Goal: Transaction & Acquisition: Purchase product/service

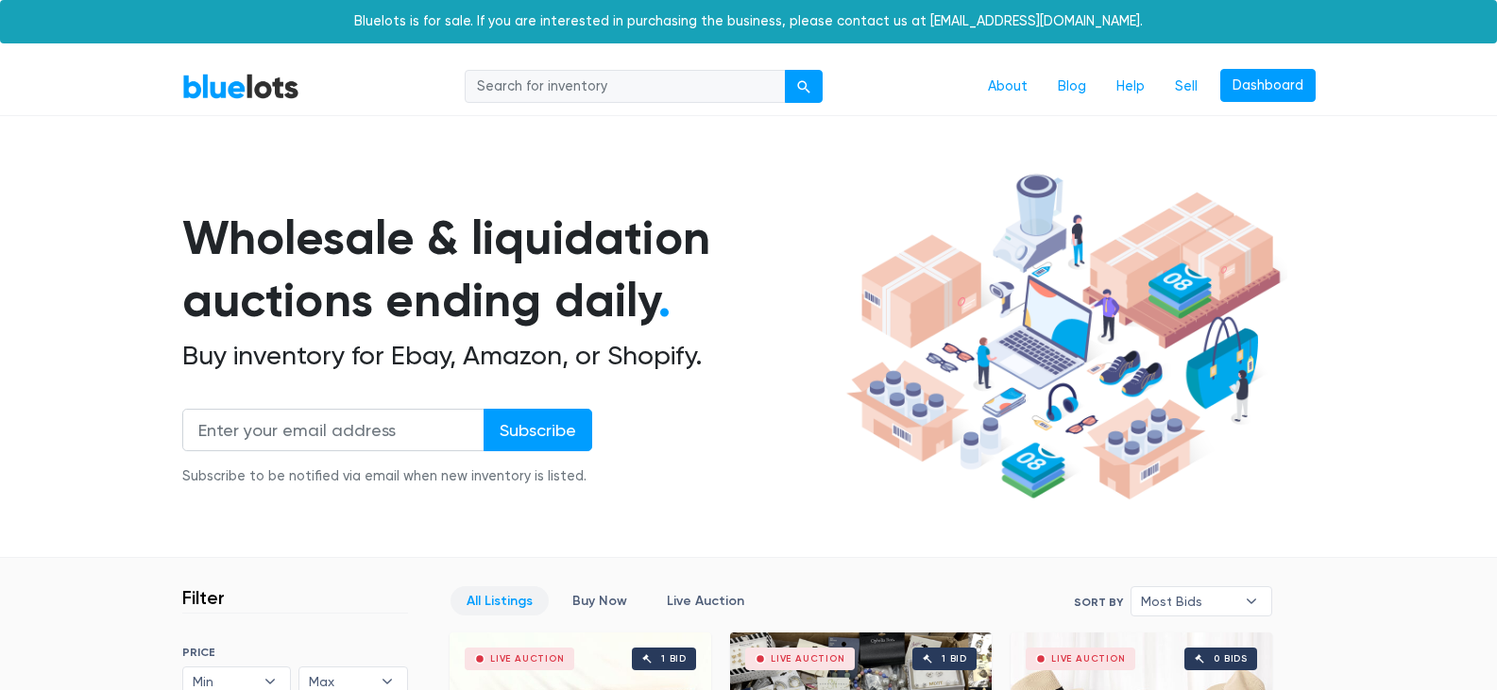
click at [798, 253] on h1 "Wholesale & liquidation auctions ending daily ." at bounding box center [510, 270] width 657 height 126
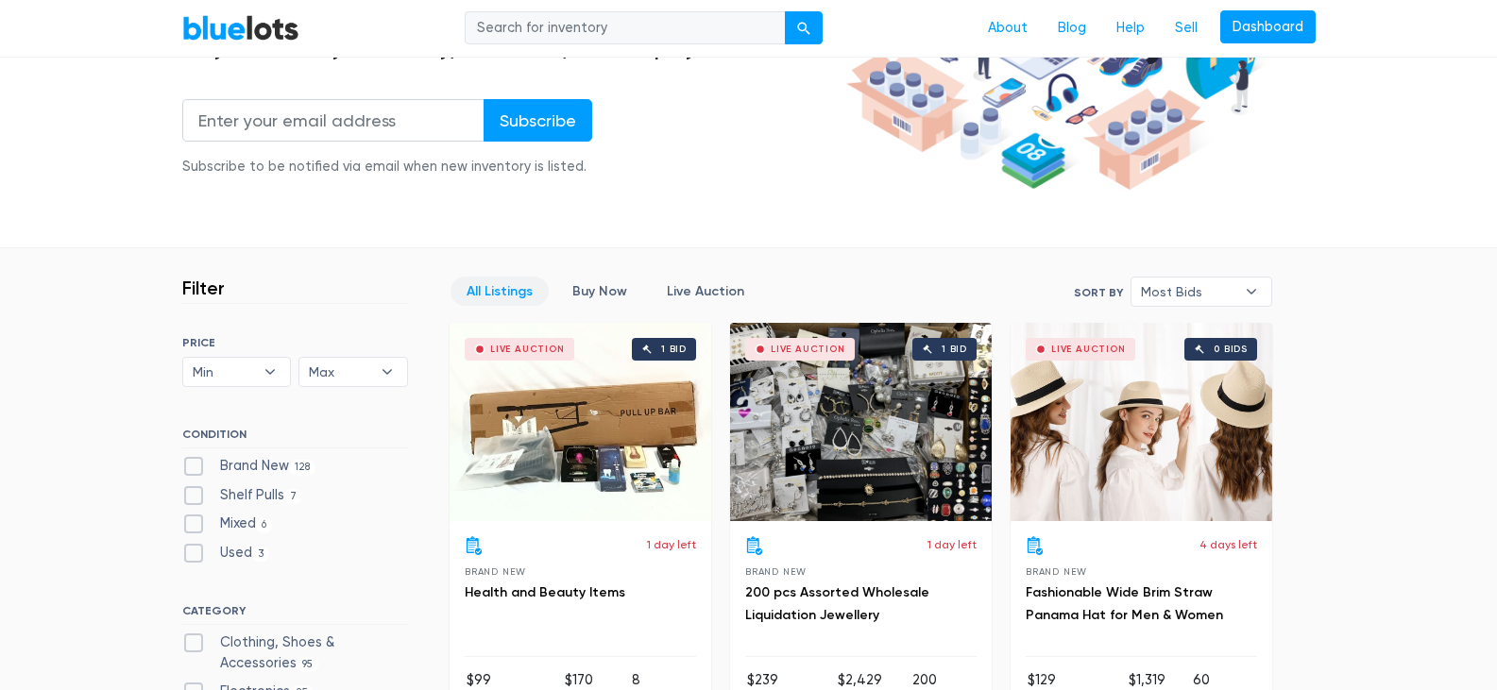
scroll to position [340, 0]
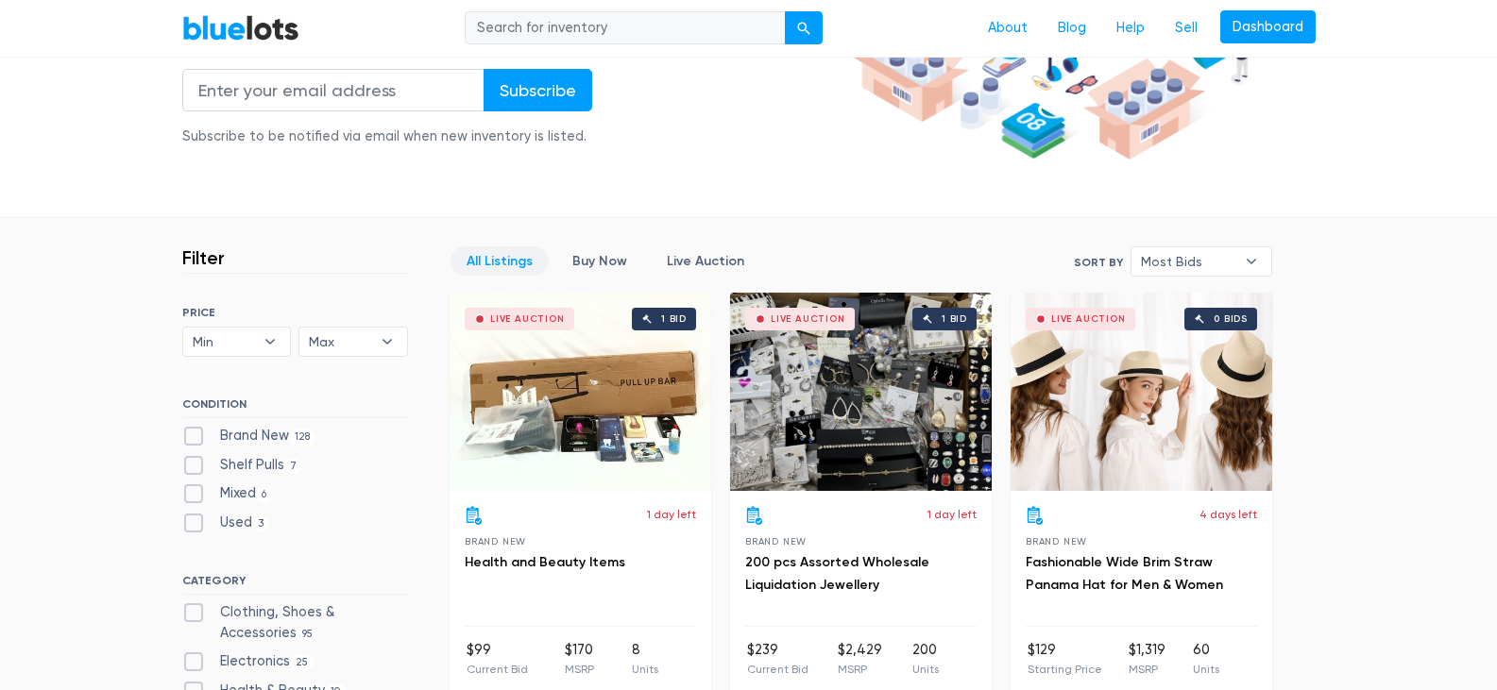
click at [195, 437] on label "Brand New 128" at bounding box center [249, 436] width 134 height 21
click at [195, 437] on New"] "Brand New 128" at bounding box center [188, 432] width 12 height 12
checkbox New"] "true"
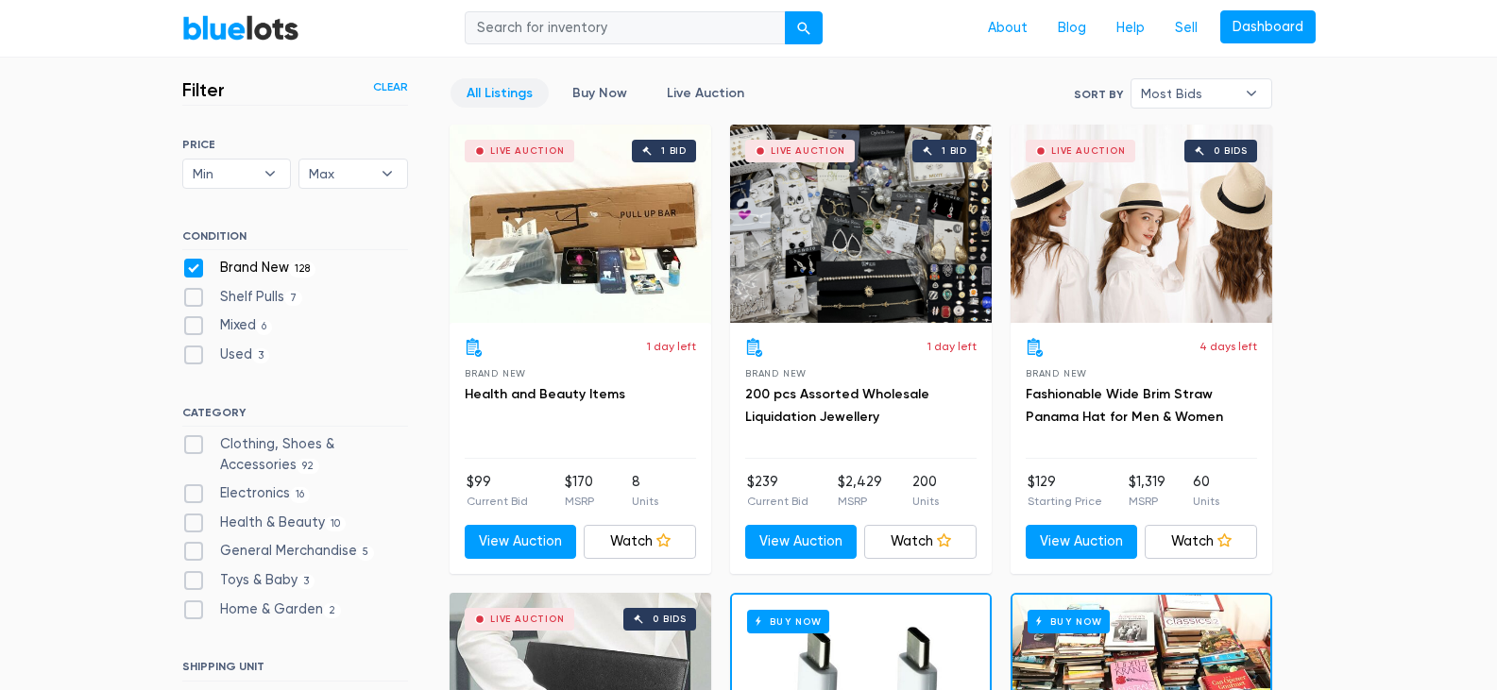
scroll to position [508, 0]
click at [188, 451] on label "Clothing, Shoes & Accessories 92" at bounding box center [295, 454] width 226 height 41
click at [188, 447] on Accessories"] "Clothing, Shoes & Accessories 92" at bounding box center [188, 440] width 12 height 12
checkbox Accessories"] "true"
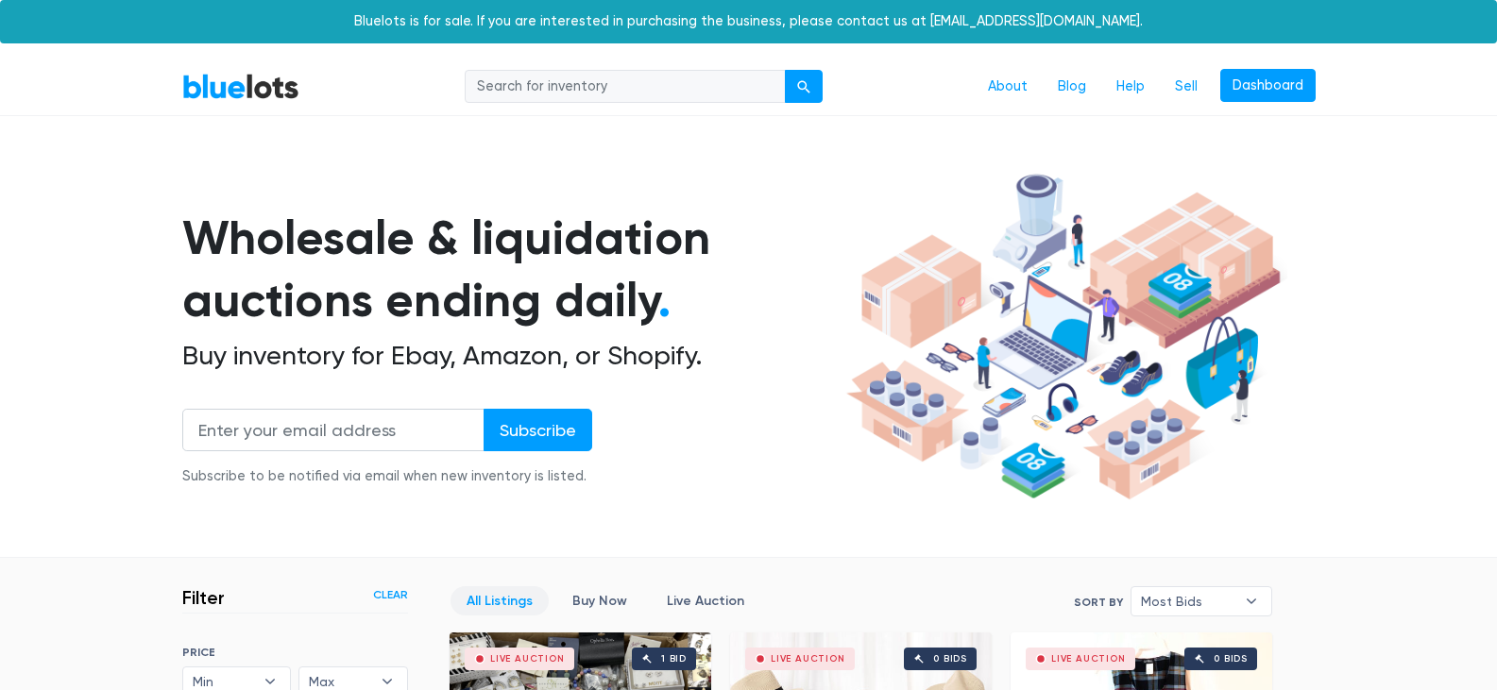
scroll to position [508, 0]
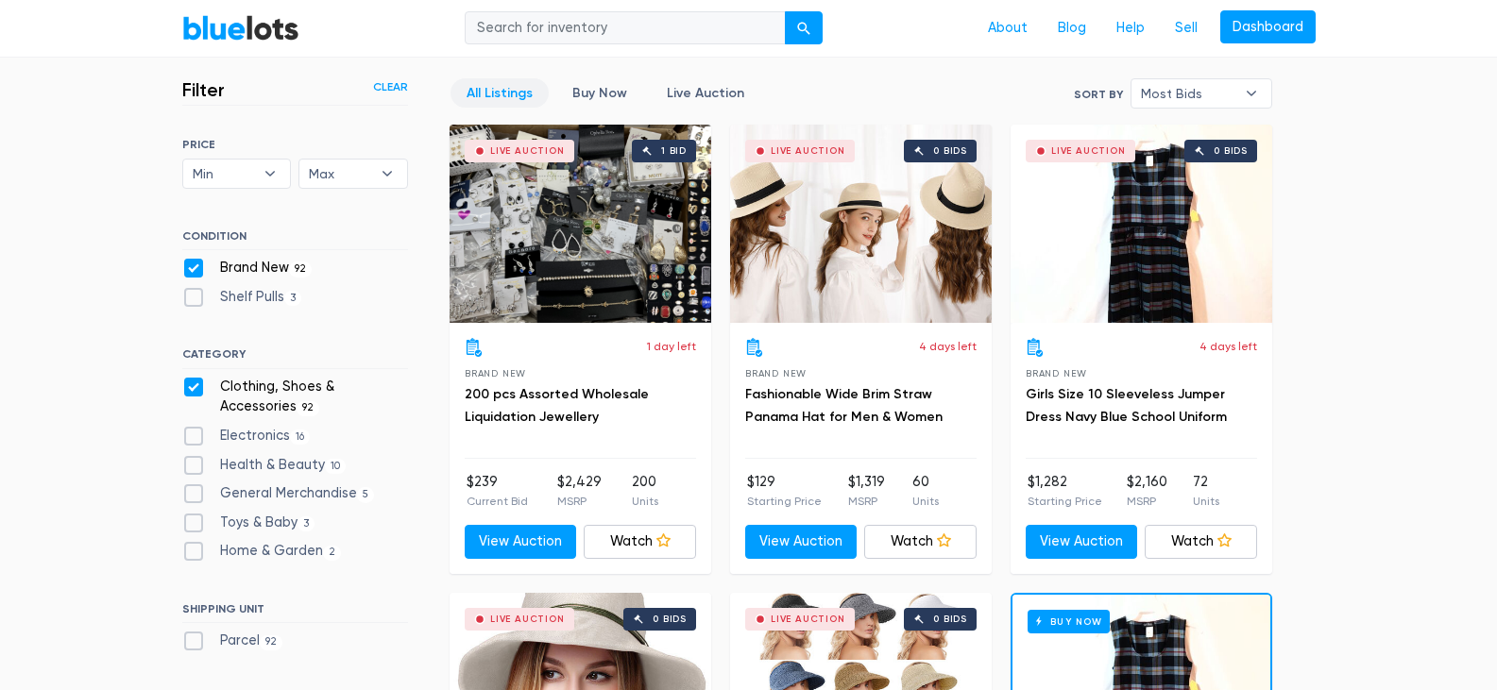
click at [190, 491] on label "General Merchandise 5" at bounding box center [278, 494] width 193 height 21
click at [190, 491] on Merchandise"] "General Merchandise 5" at bounding box center [188, 490] width 12 height 12
checkbox Merchandise"] "true"
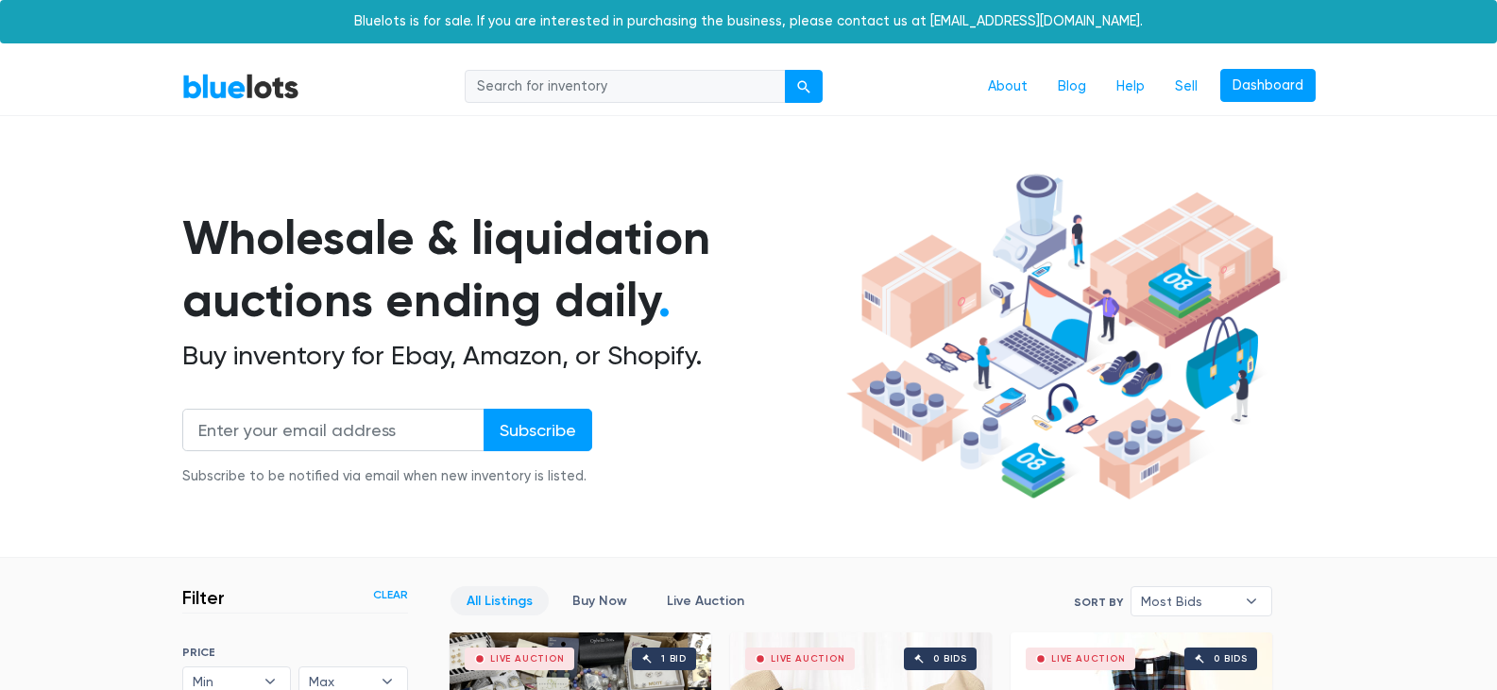
checkbox Beauty"] "true"
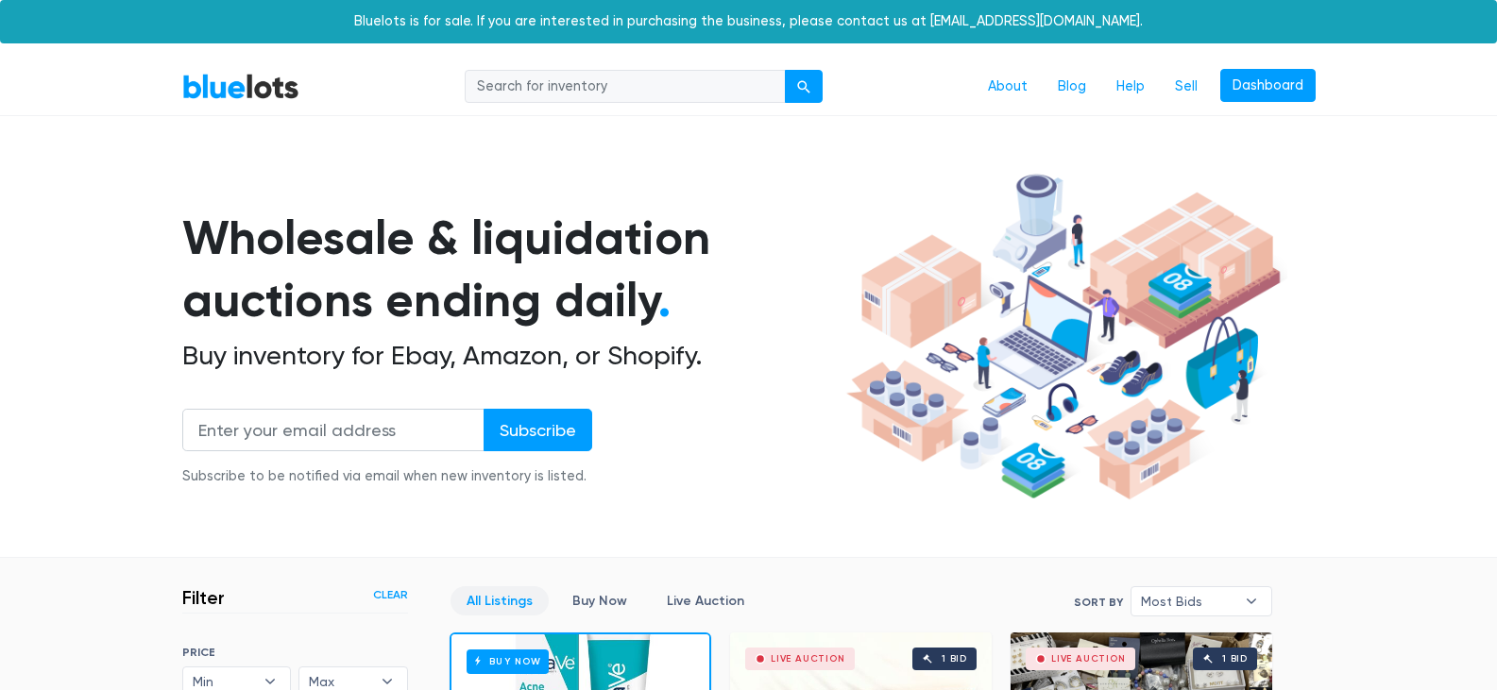
scroll to position [508, 0]
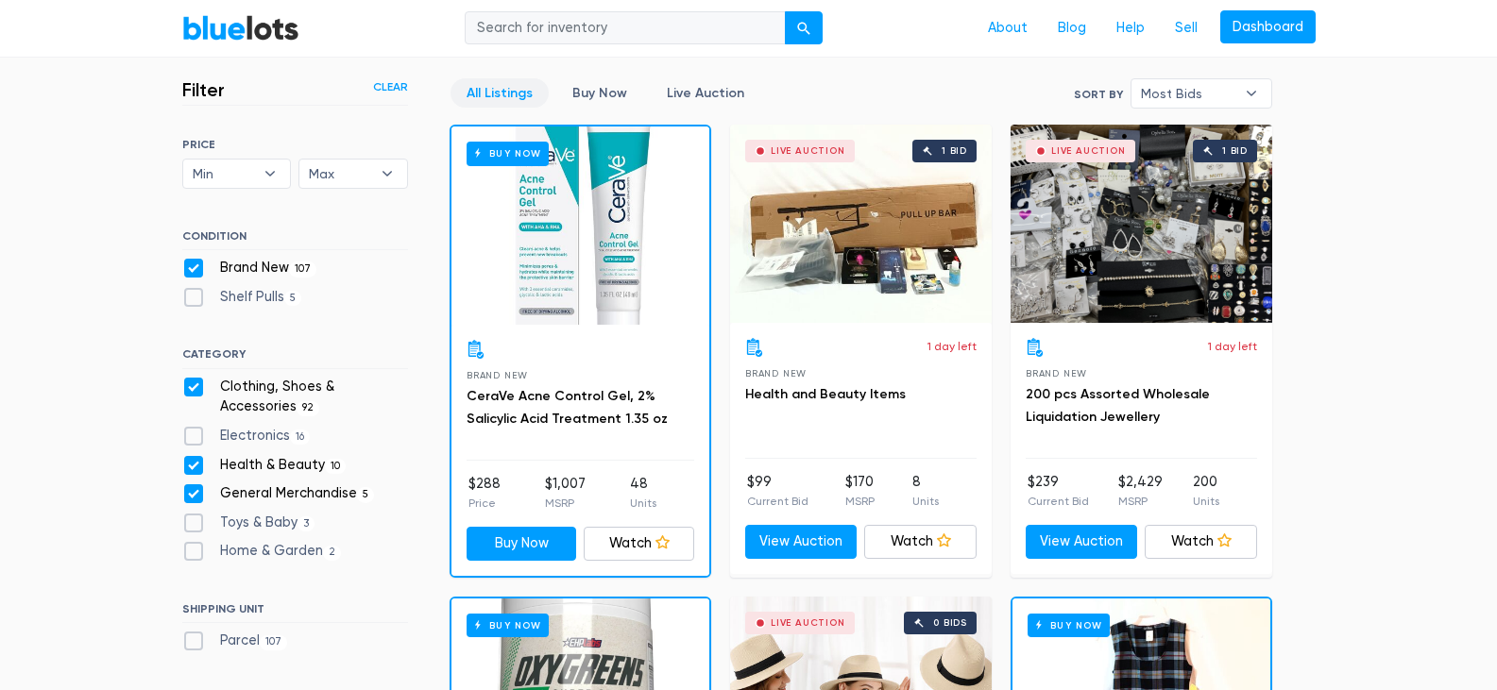
click at [195, 429] on label "Electronics 16" at bounding box center [246, 436] width 128 height 21
click at [195, 429] on input "Electronics 16" at bounding box center [188, 432] width 12 height 12
checkbox input "true"
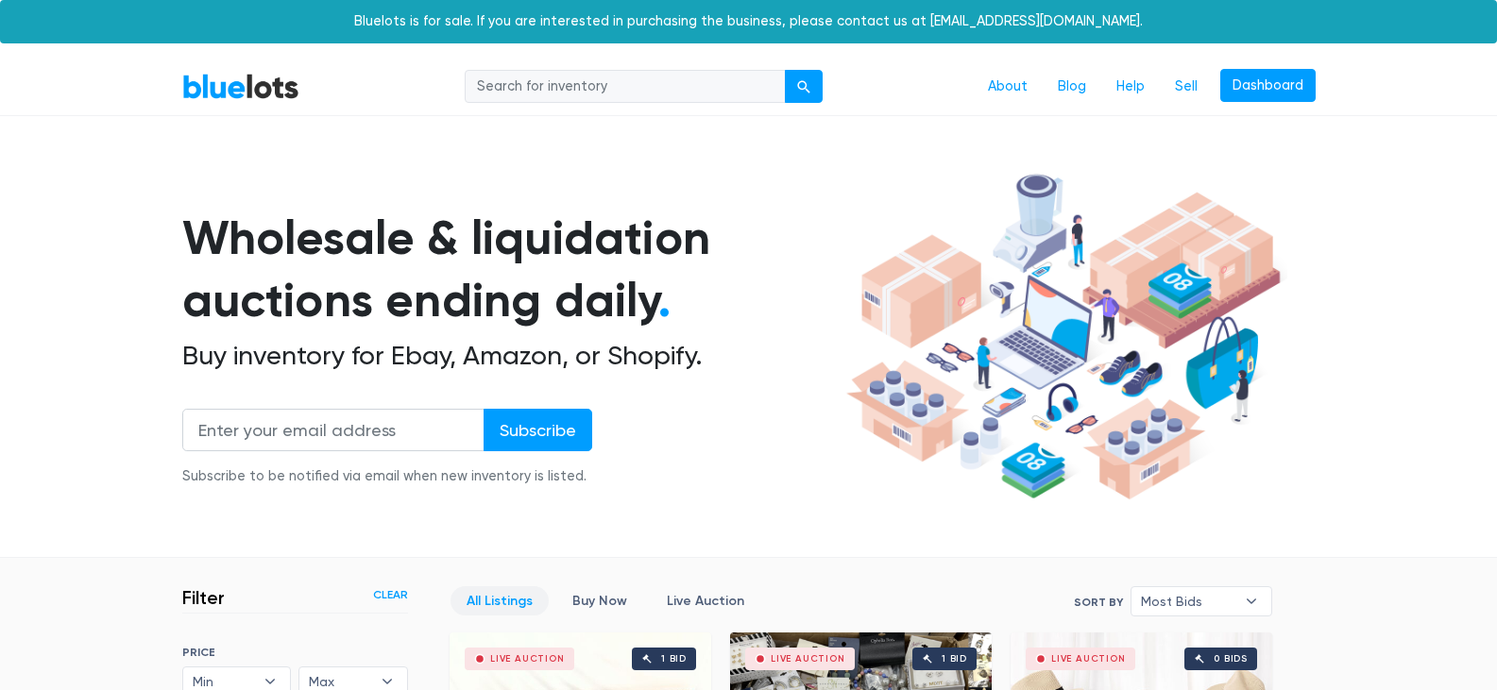
scroll to position [508, 0]
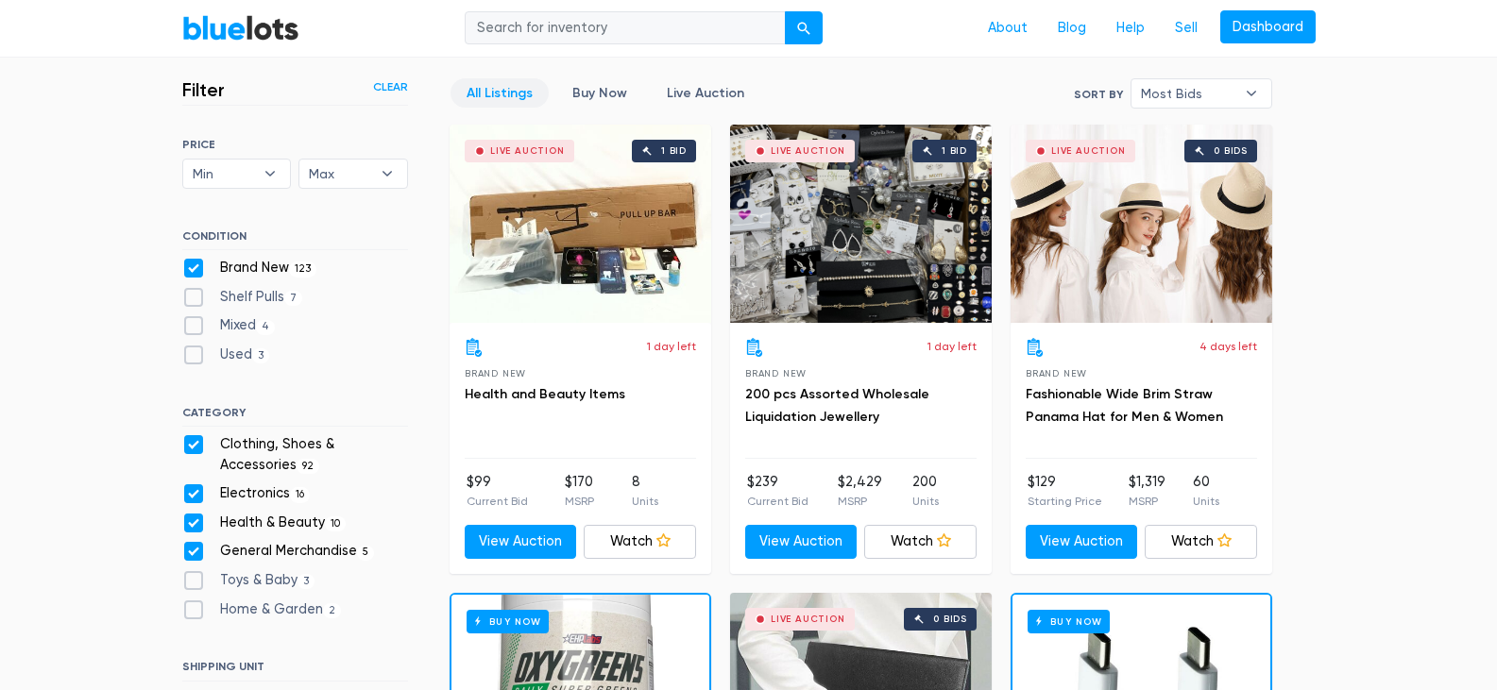
click at [187, 519] on label "Health & Beauty 10" at bounding box center [264, 523] width 164 height 21
click at [187, 519] on Beauty"] "Health & Beauty 10" at bounding box center [188, 519] width 12 height 12
checkbox Beauty"] "false"
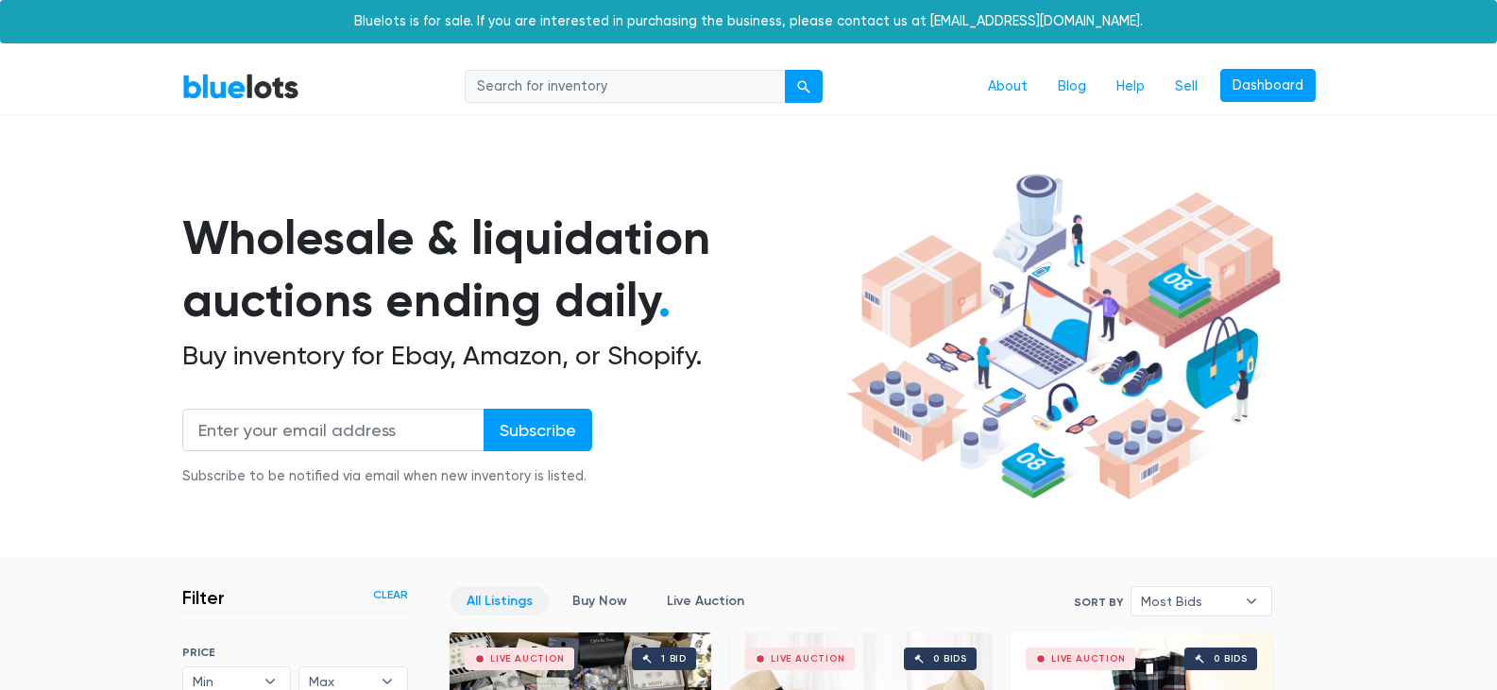
scroll to position [508, 0]
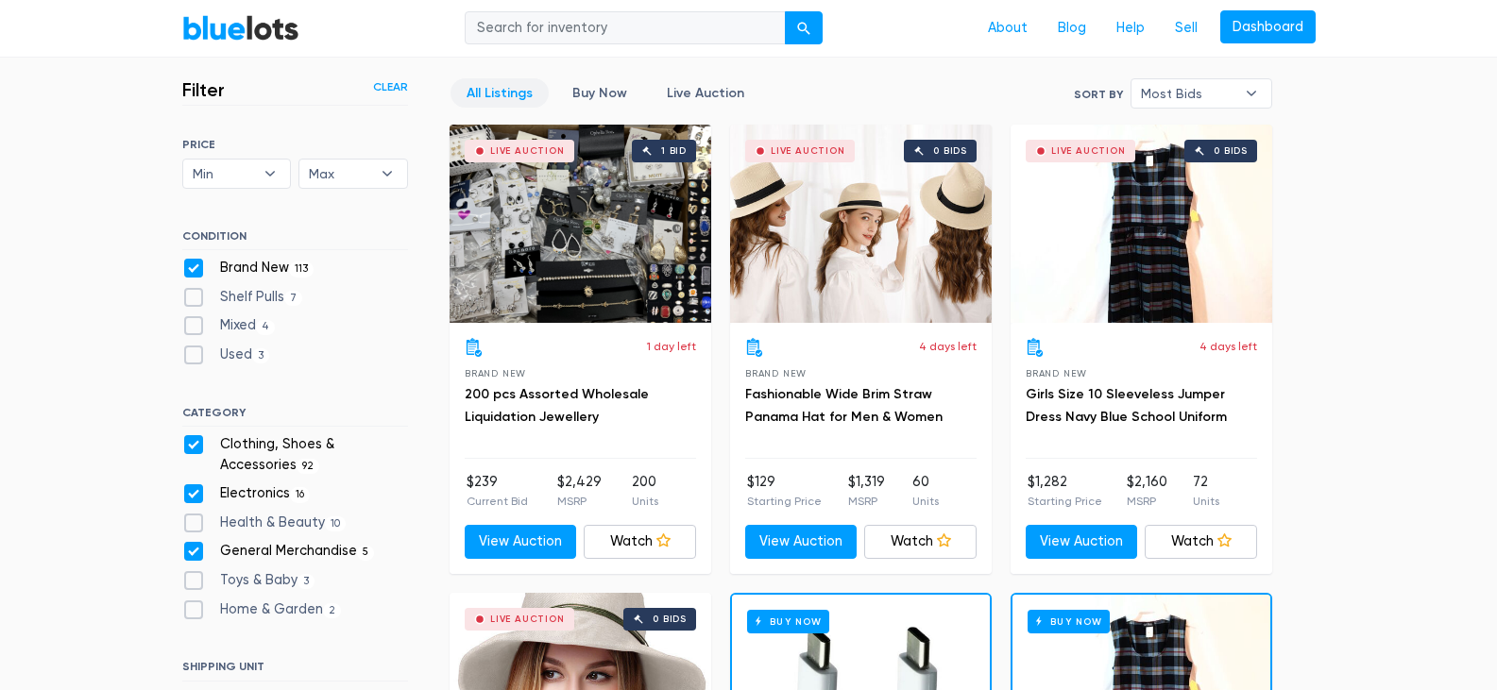
click at [197, 530] on label "Health & Beauty 10" at bounding box center [264, 523] width 164 height 21
click at [195, 525] on Beauty"] "Health & Beauty 10" at bounding box center [188, 519] width 12 height 12
checkbox Beauty"] "true"
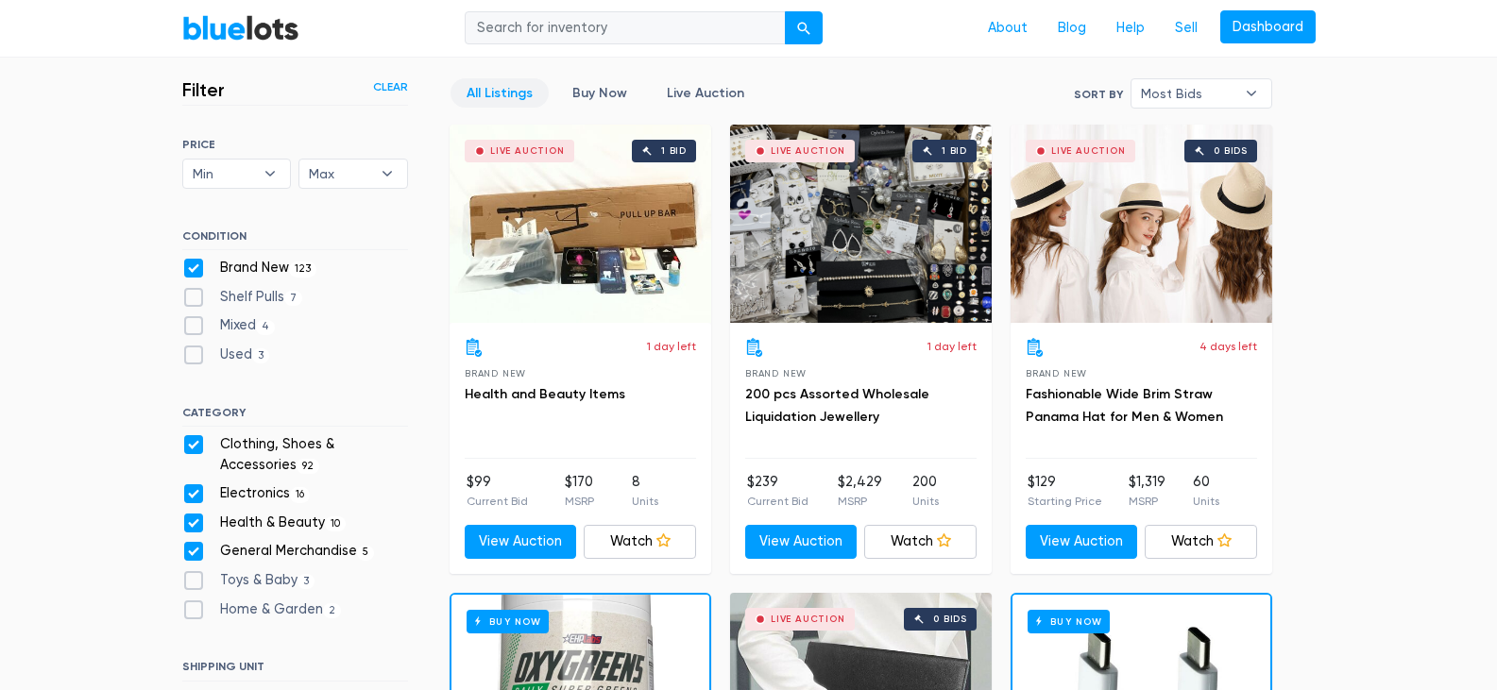
scroll to position [508, 0]
click at [197, 582] on label "Toys & Baby 3" at bounding box center [248, 580] width 133 height 21
click at [195, 582] on Baby"] "Toys & Baby 3" at bounding box center [188, 576] width 12 height 12
checkbox Baby"] "true"
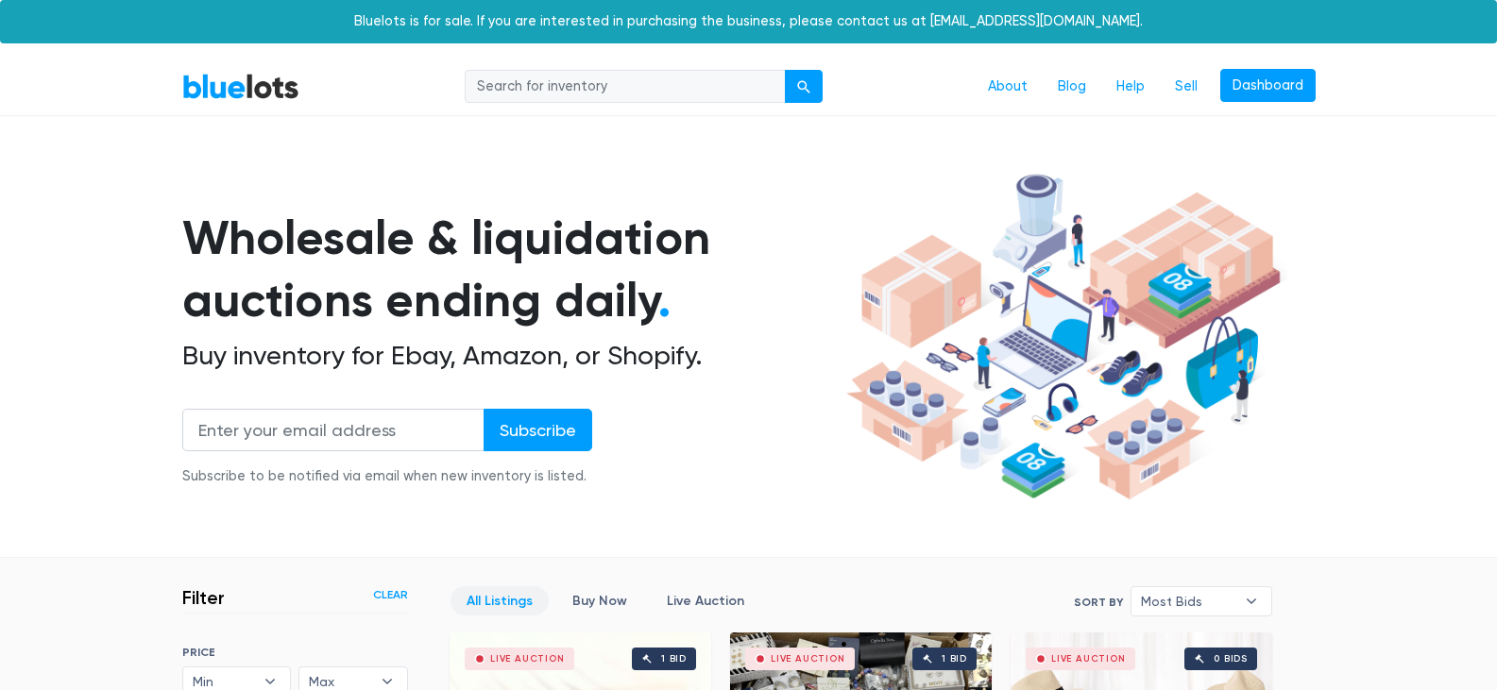
scroll to position [508, 0]
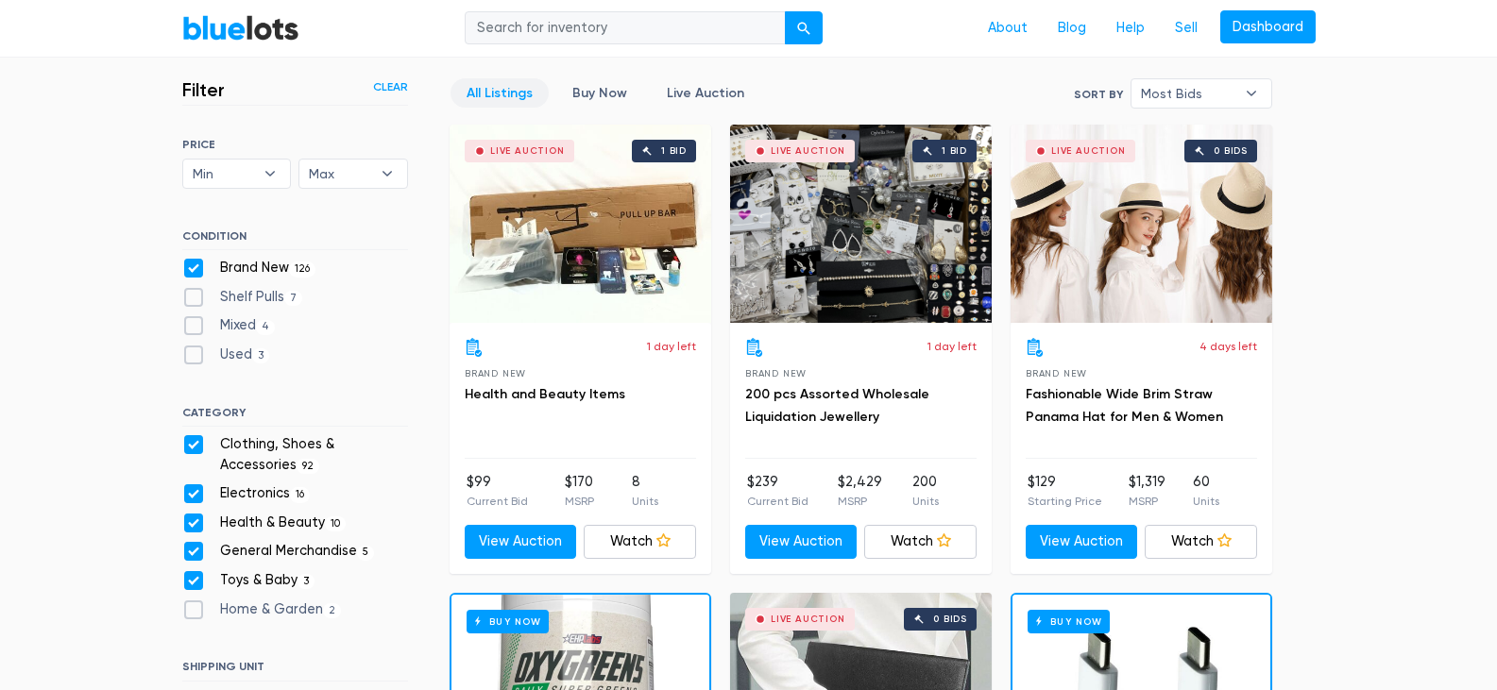
click at [193, 612] on label "Home & Garden 2" at bounding box center [262, 610] width 160 height 21
click at [193, 612] on Garden"] "Home & Garden 2" at bounding box center [188, 606] width 12 height 12
checkbox Garden"] "true"
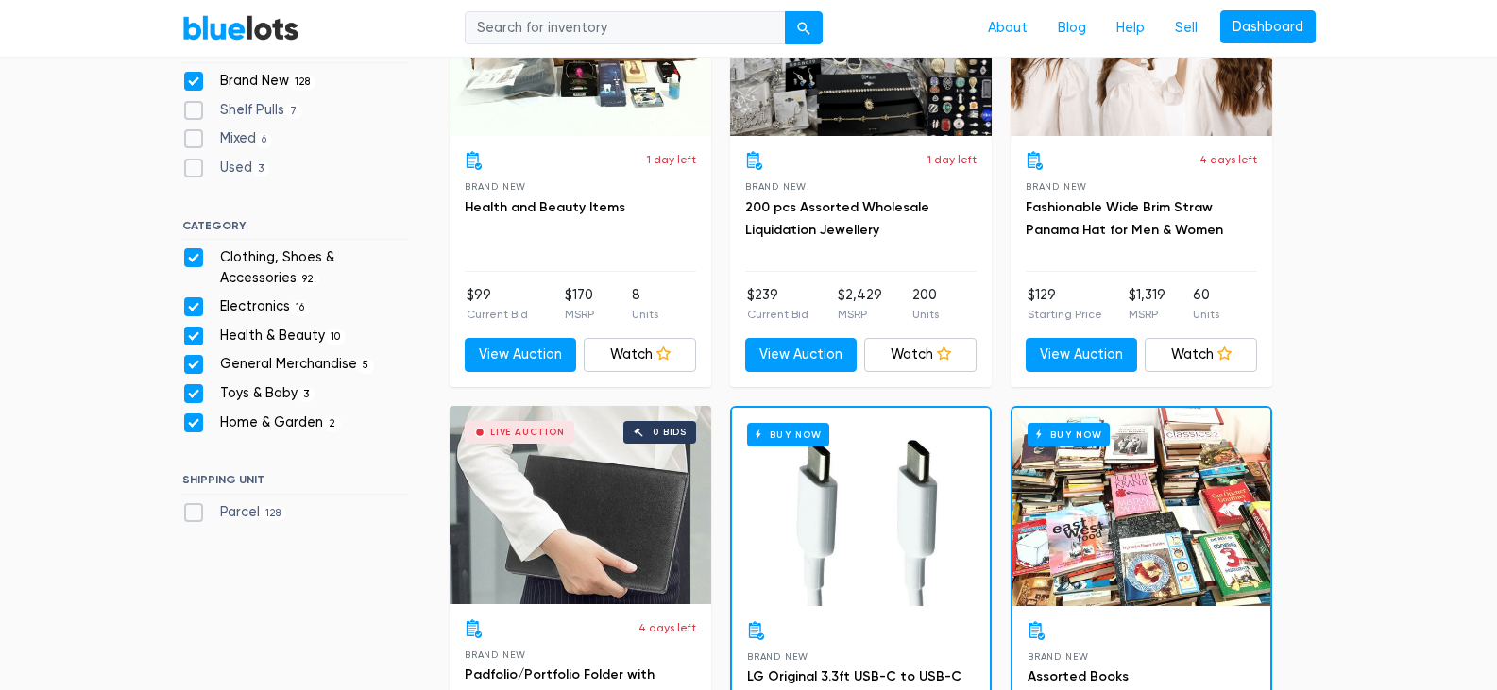
scroll to position [697, 0]
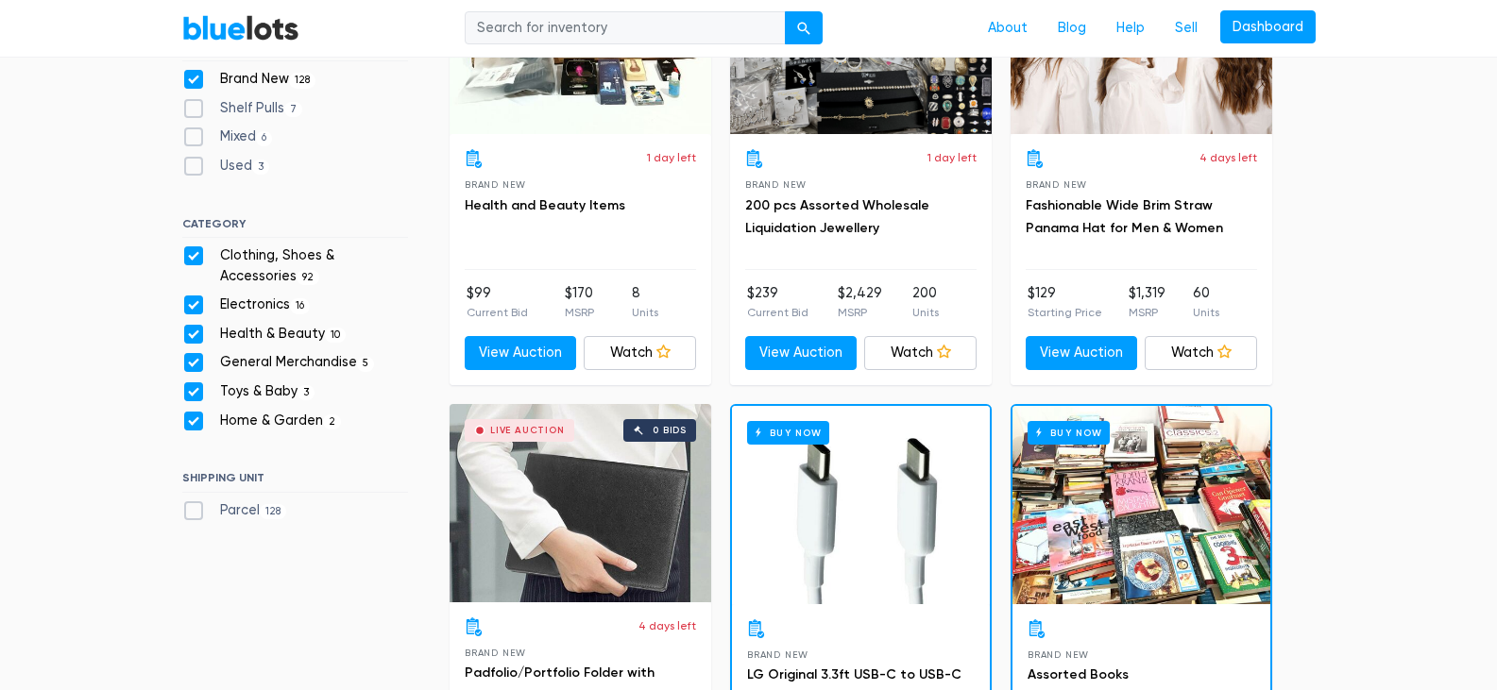
click at [191, 513] on label "Parcel 128" at bounding box center [234, 511] width 105 height 21
click at [191, 513] on input "Parcel 128" at bounding box center [188, 507] width 12 height 12
checkbox input "true"
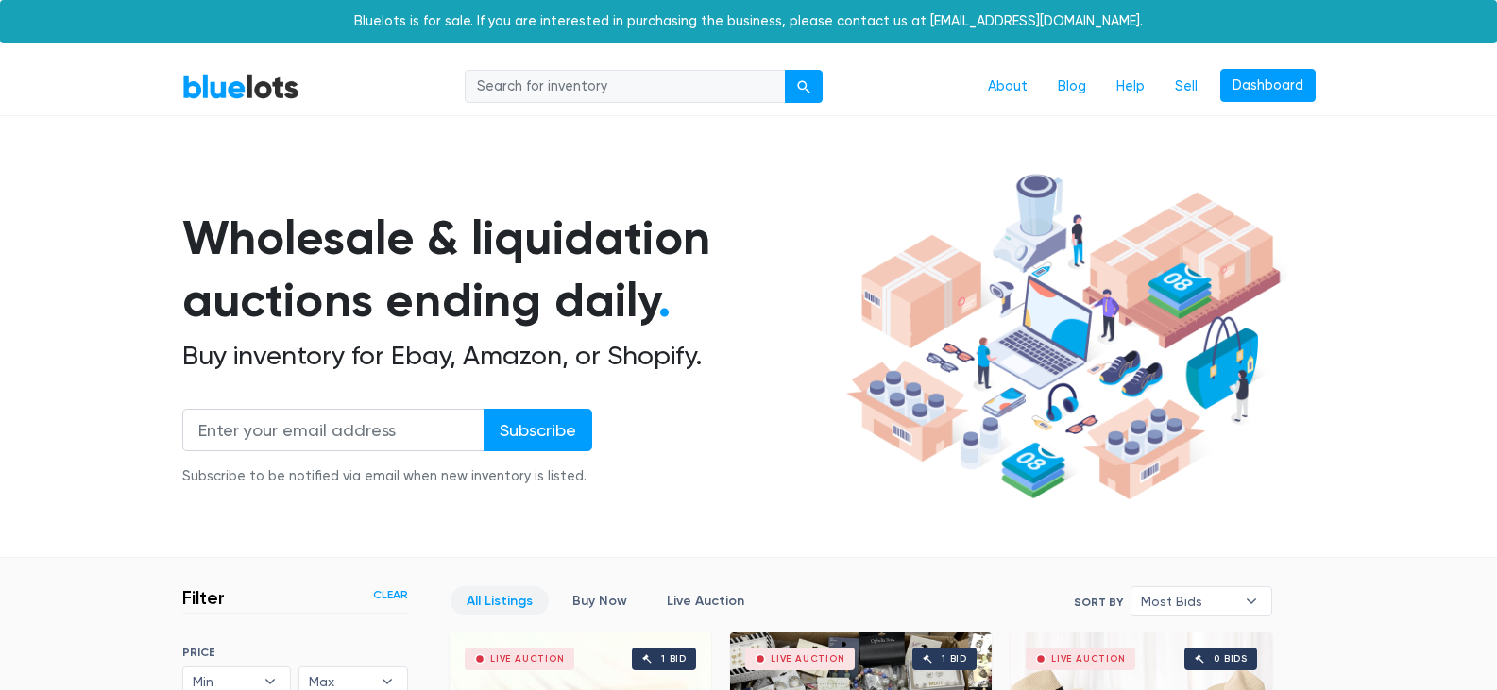
scroll to position [508, 0]
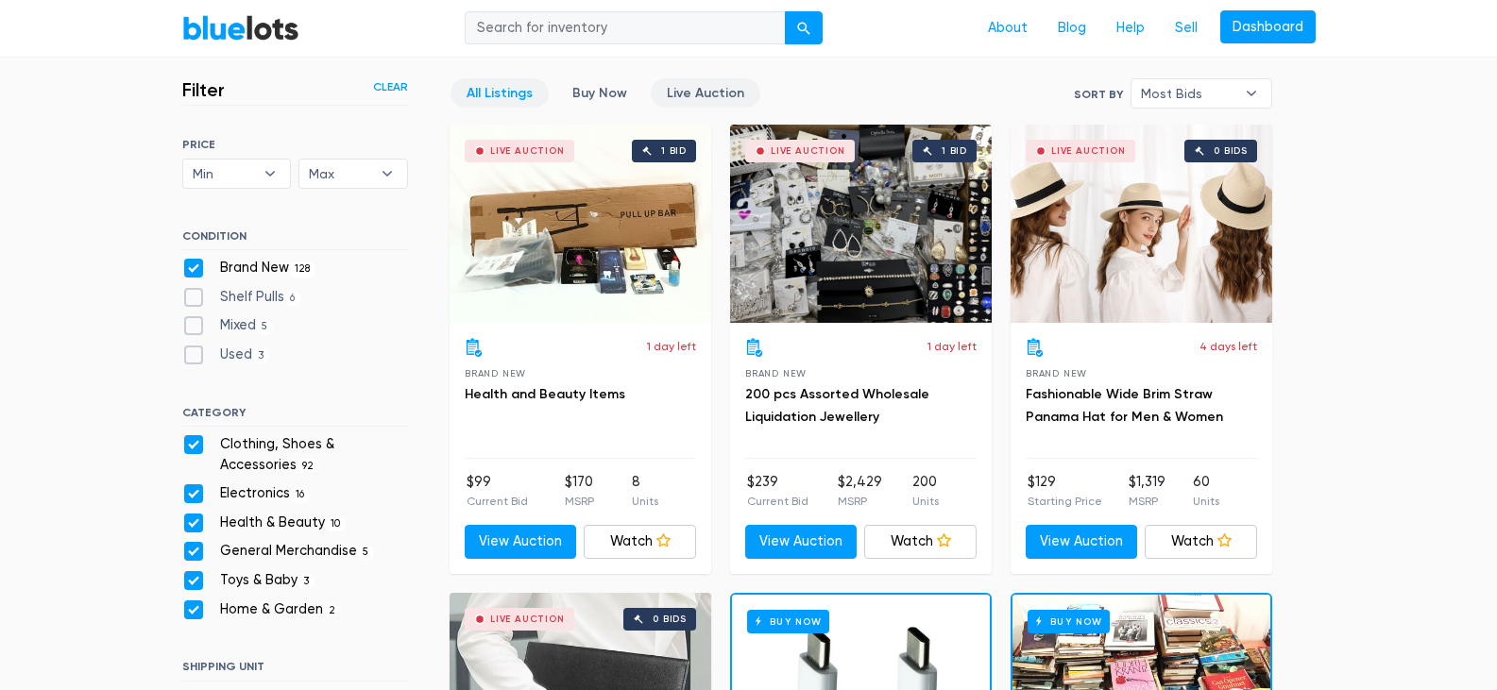
click at [722, 90] on link "Live Auction" at bounding box center [706, 92] width 110 height 29
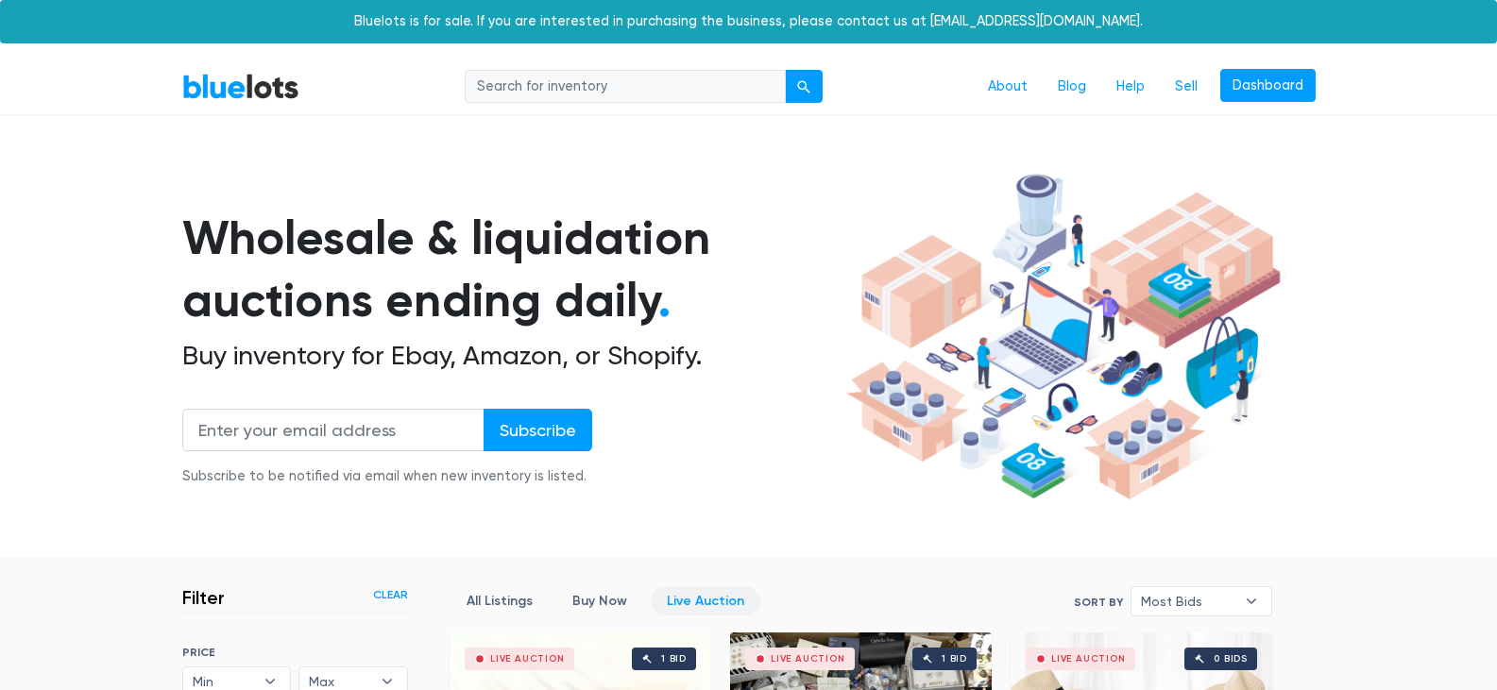
click at [549, 93] on input "search" at bounding box center [625, 87] width 321 height 34
type input "flowers"
click at [800, 86] on div "submit" at bounding box center [803, 86] width 13 height 13
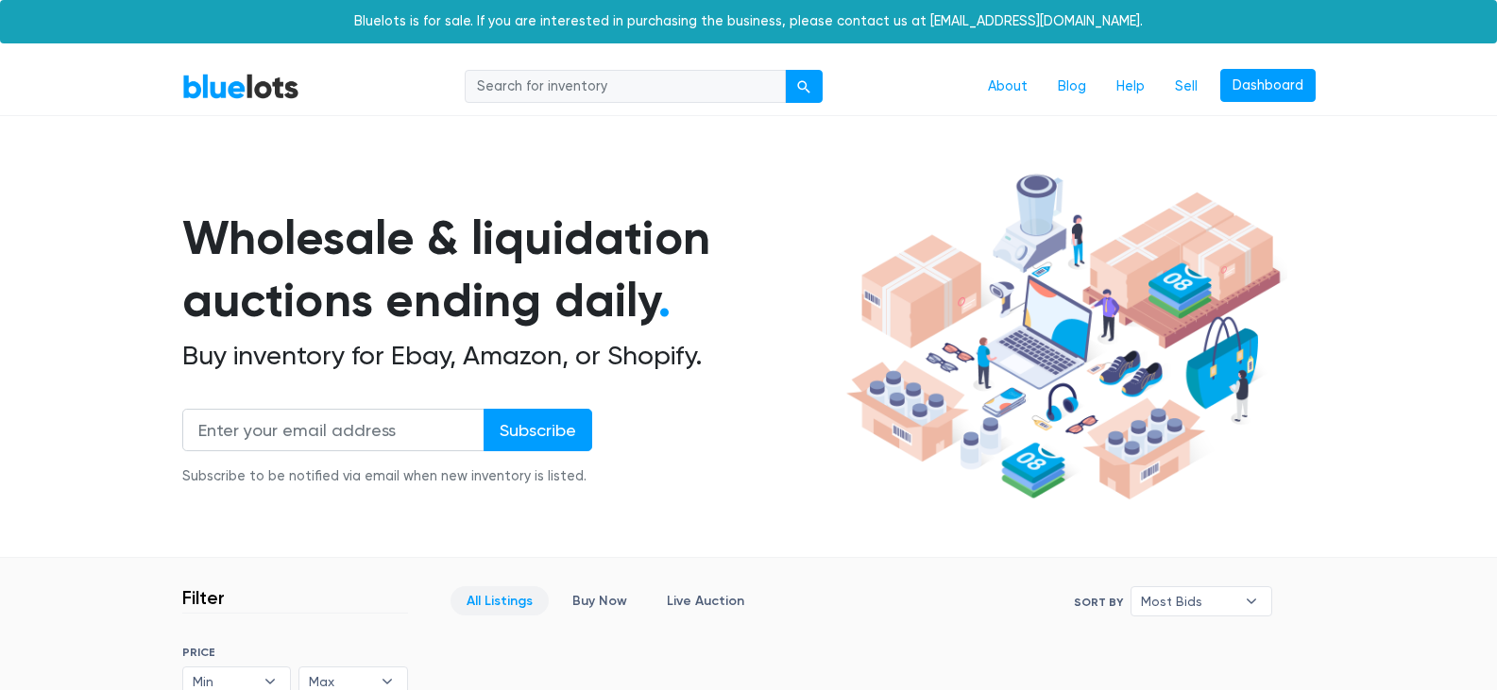
click at [699, 80] on input "search" at bounding box center [625, 87] width 321 height 34
type input "roses"
click at [806, 80] on div "submit" at bounding box center [803, 86] width 13 height 13
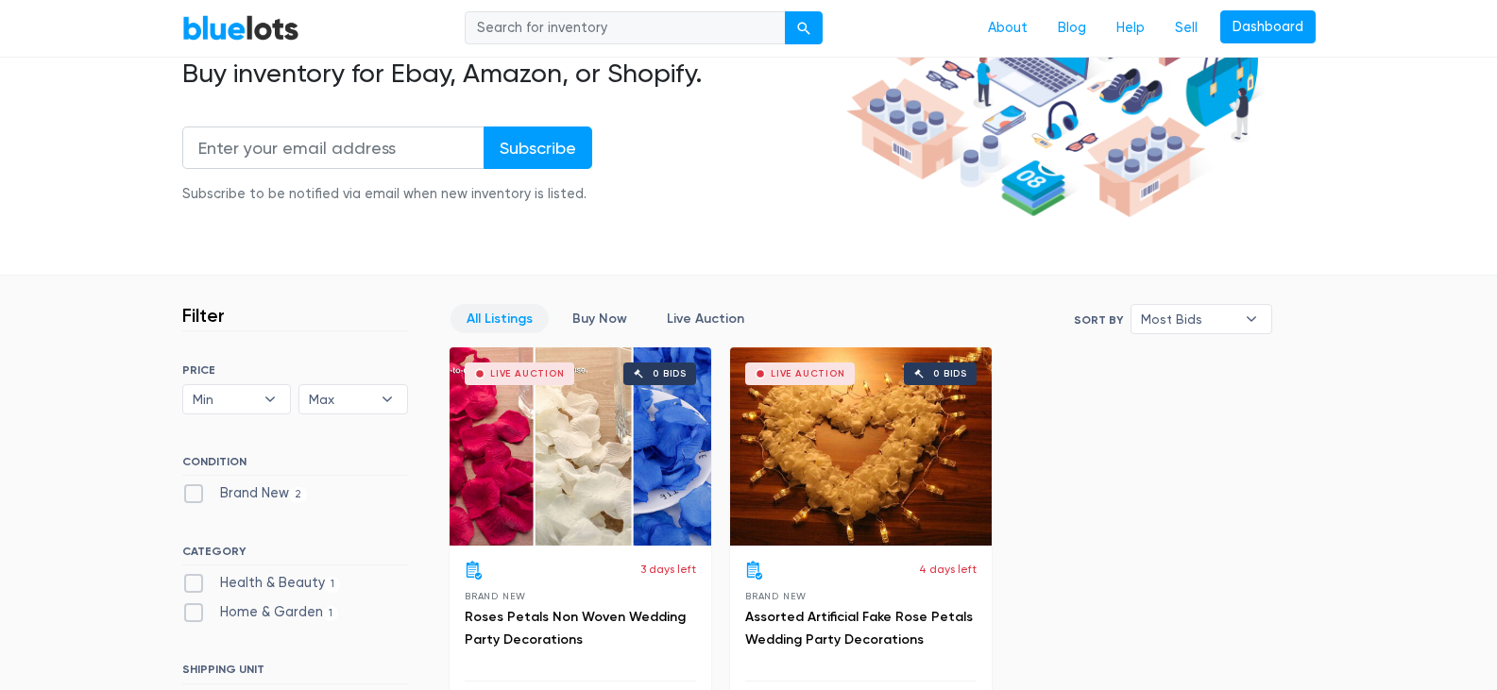
scroll to position [76, 0]
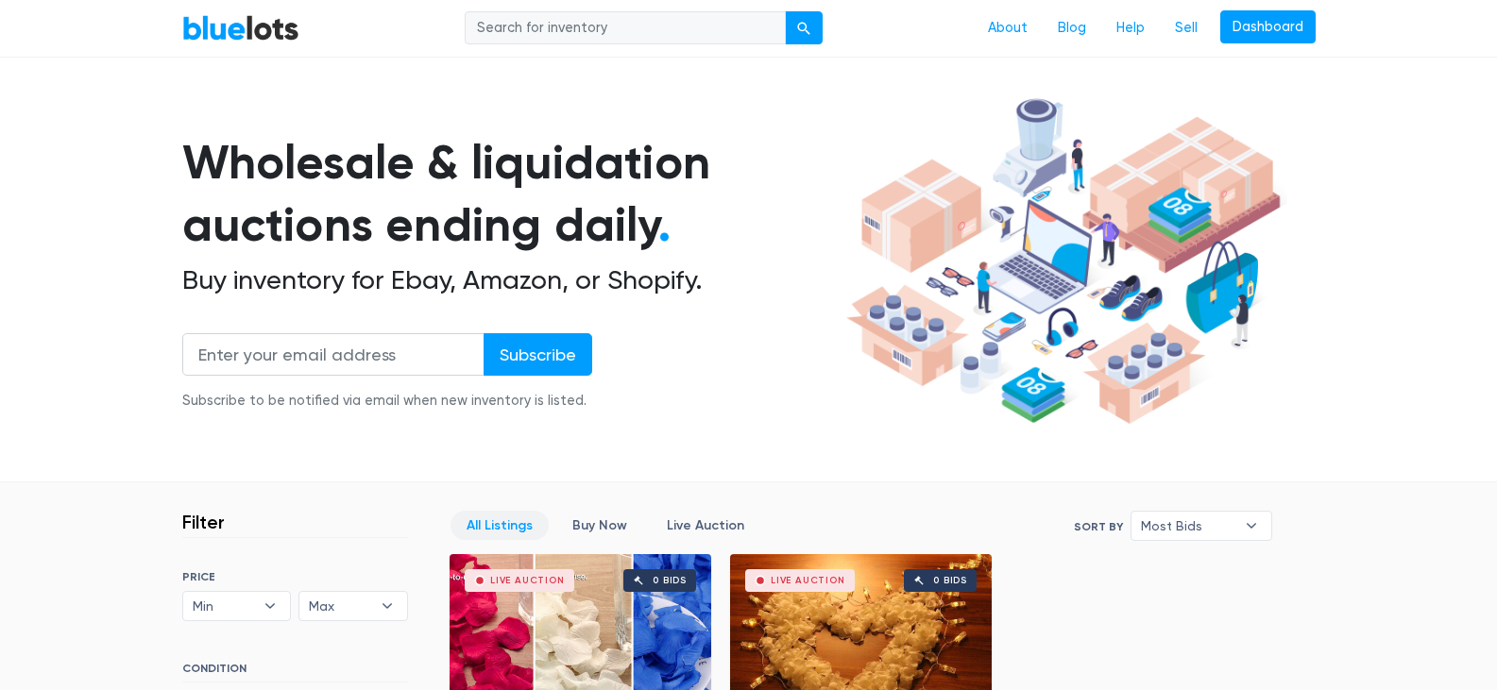
click at [684, 19] on input "search" at bounding box center [625, 28] width 321 height 34
type input "silk roses"
click at [801, 21] on button "submit" at bounding box center [804, 28] width 38 height 34
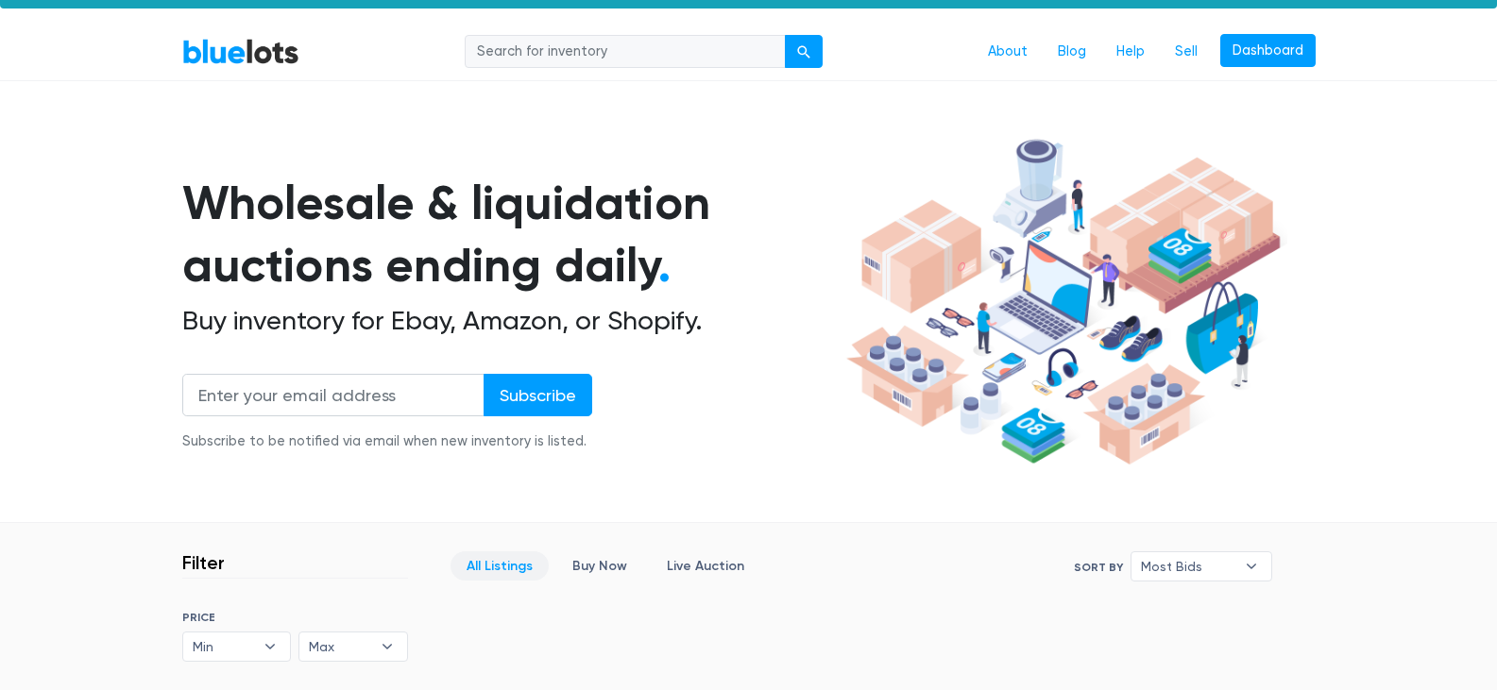
scroll to position [38, 0]
